Goal: Task Accomplishment & Management: Complete application form

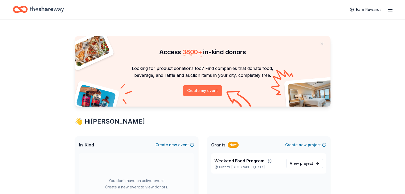
click at [210, 91] on button "Create my event" at bounding box center [202, 90] width 39 height 11
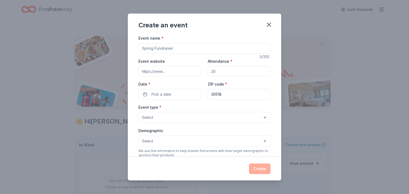
click at [193, 48] on input "Event name *" at bounding box center [204, 48] width 132 height 11
type input "Gala 2026"
type input "100"
click at [162, 95] on span "Pick a date" at bounding box center [161, 94] width 20 height 6
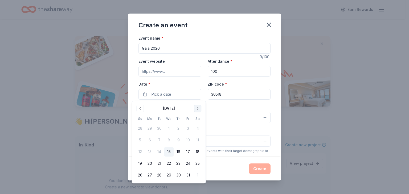
click at [199, 109] on button "Go to next month" at bounding box center [197, 108] width 7 height 7
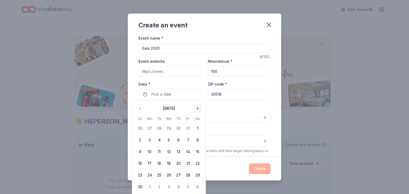
click at [199, 109] on button "Go to next month" at bounding box center [197, 108] width 7 height 7
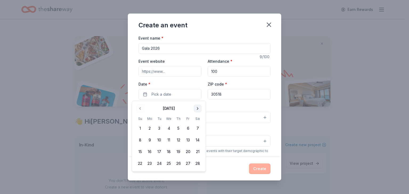
click at [199, 109] on button "Go to next month" at bounding box center [197, 108] width 7 height 7
click at [160, 166] on button "21" at bounding box center [159, 164] width 10 height 10
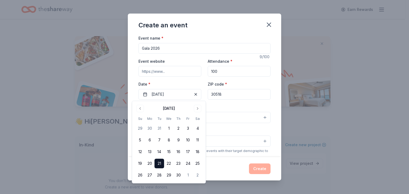
click at [231, 107] on div "Event type * Select" at bounding box center [204, 113] width 132 height 19
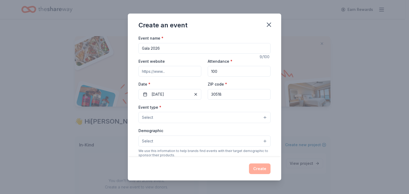
click at [245, 115] on button "Select" at bounding box center [204, 117] width 132 height 11
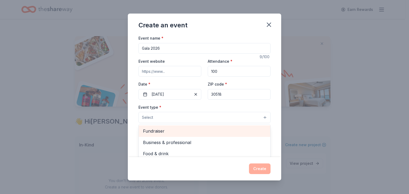
click at [200, 133] on span "Fundraiser" at bounding box center [204, 131] width 123 height 7
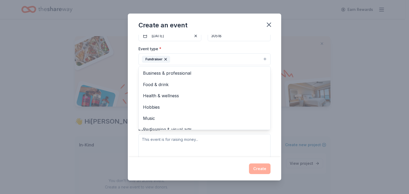
scroll to position [6, 0]
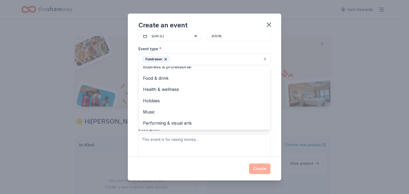
click at [275, 107] on div "Event name * Gala 2026 9 /100 Event website Attendance * 100 Date * 04/21/2026 …" at bounding box center [204, 96] width 153 height 122
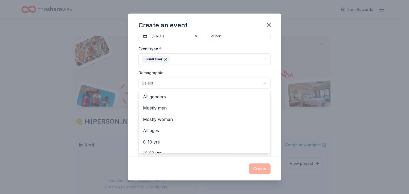
click at [247, 88] on button "Select" at bounding box center [204, 83] width 132 height 11
click at [229, 96] on span "All genders" at bounding box center [204, 96] width 123 height 7
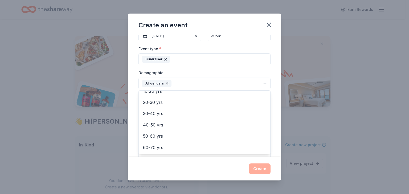
scroll to position [53, 0]
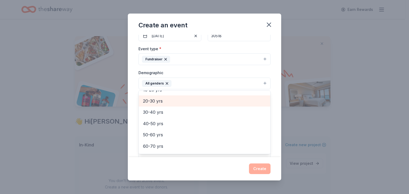
click at [231, 102] on span "20-30 yrs" at bounding box center [204, 101] width 123 height 7
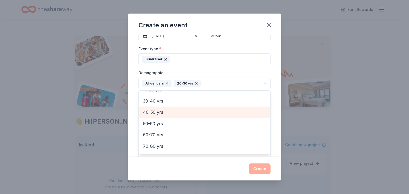
click at [229, 110] on span "40-50 yrs" at bounding box center [204, 112] width 123 height 7
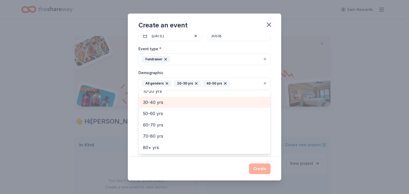
click at [227, 101] on span "30-40 yrs" at bounding box center [204, 102] width 123 height 7
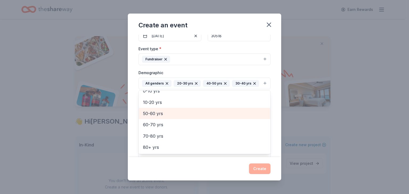
click at [222, 110] on span "50-60 yrs" at bounding box center [204, 113] width 123 height 7
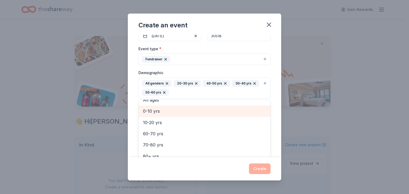
scroll to position [29, 0]
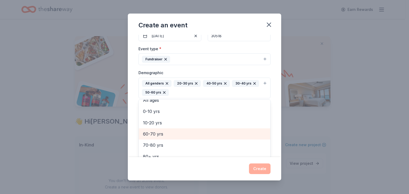
click at [216, 133] on span "60-70 yrs" at bounding box center [204, 134] width 123 height 7
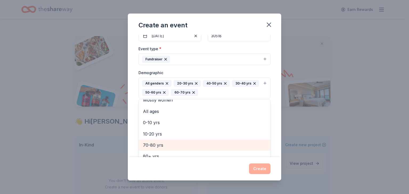
click at [214, 145] on span "70-80 yrs" at bounding box center [204, 145] width 123 height 7
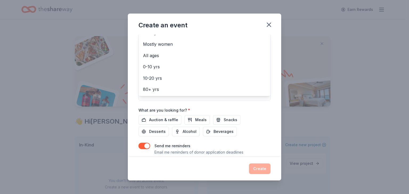
click at [272, 130] on div "Event name * Gala 2026 9 /100 Event website Attendance * 100 Date * 04/21/2026 …" at bounding box center [204, 96] width 153 height 122
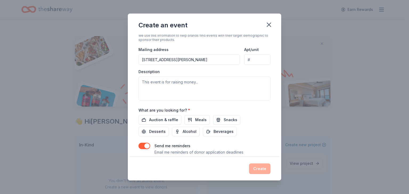
scroll to position [50, 0]
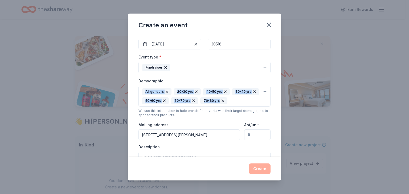
drag, startPoint x: 282, startPoint y: 77, endPoint x: 276, endPoint y: 104, distance: 28.1
click at [276, 104] on div "Create an event Event name * Gala 2026 9 /100 Event website Attendance * 100 Da…" at bounding box center [204, 97] width 409 height 194
click at [244, 134] on input "Apt/unit" at bounding box center [257, 135] width 26 height 11
type input "V"
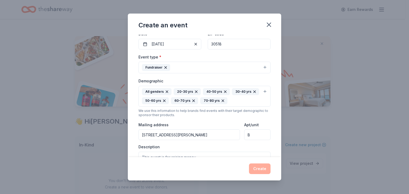
type input "B"
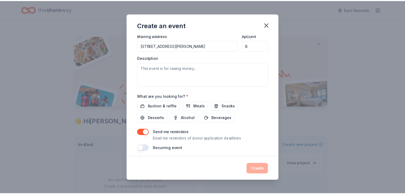
scroll to position [142, 0]
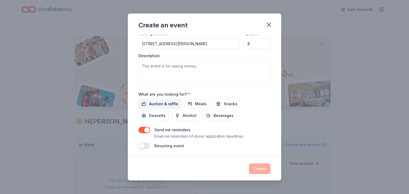
click at [165, 105] on span "Auction & raffle" at bounding box center [163, 104] width 29 height 6
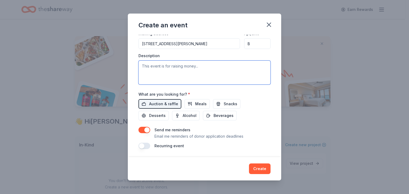
click at [175, 61] on textarea at bounding box center [204, 73] width 132 height 24
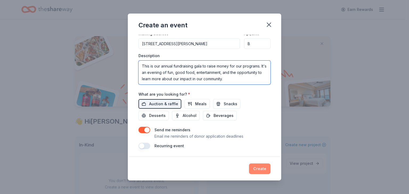
type textarea "This is our annual fundraising gala to raise money for our programs. It's an ev…"
click at [263, 171] on button "Create" at bounding box center [260, 169] width 22 height 11
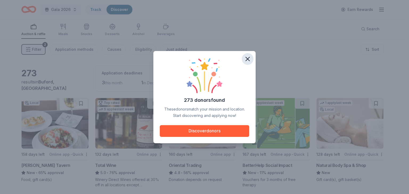
click at [248, 57] on icon "button" at bounding box center [248, 59] width 4 height 4
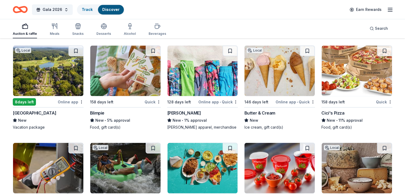
scroll to position [3015, 0]
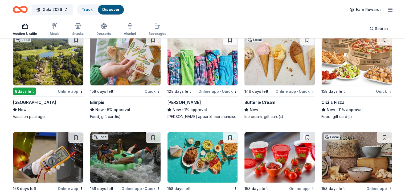
click at [34, 99] on div "[GEOGRAPHIC_DATA]" at bounding box center [34, 102] width 43 height 6
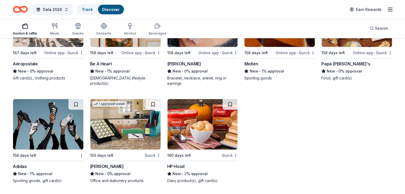
scroll to position [5477, 0]
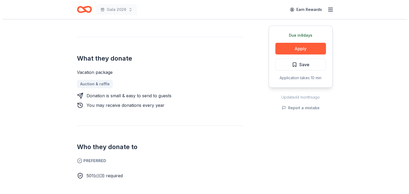
scroll to position [234, 0]
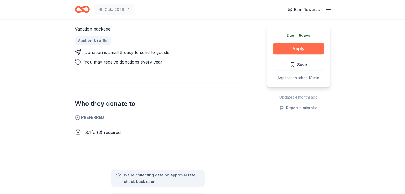
click at [285, 46] on button "Apply" at bounding box center [298, 49] width 51 height 12
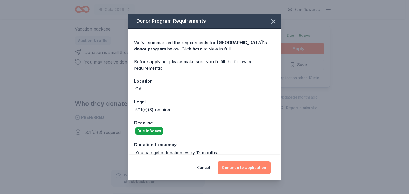
click at [255, 165] on button "Continue to application" at bounding box center [243, 167] width 53 height 13
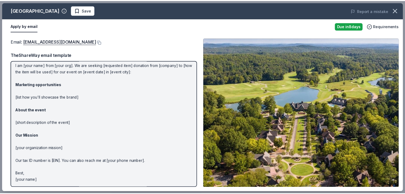
scroll to position [0, 0]
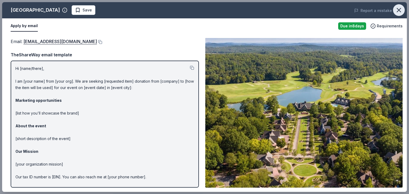
click at [401, 13] on icon "button" at bounding box center [398, 9] width 7 height 7
